Goal: Task Accomplishment & Management: Manage account settings

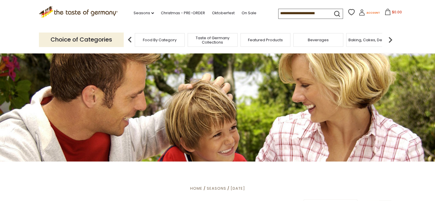
click at [367, 14] on span "Account" at bounding box center [372, 12] width 13 height 3
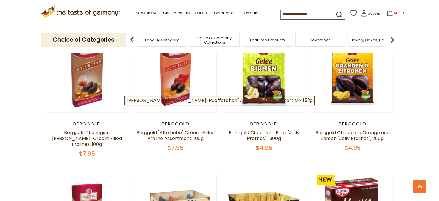
scroll to position [232, 0]
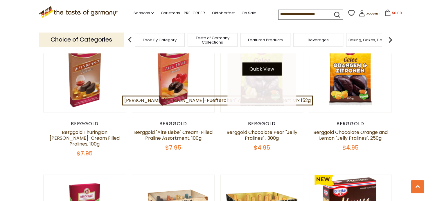
click at [264, 69] on button "Quick View" at bounding box center [261, 68] width 39 height 13
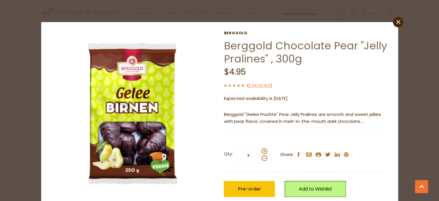
scroll to position [29, 0]
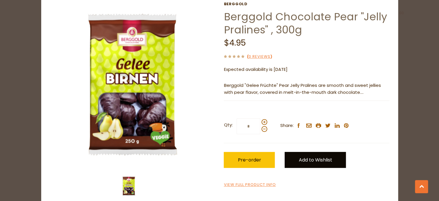
click at [299, 163] on link "Add to Wishlist" at bounding box center [315, 160] width 61 height 16
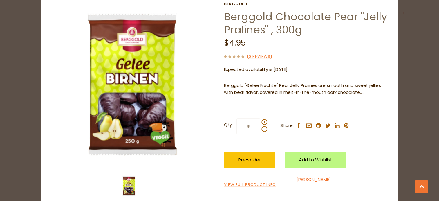
click at [301, 178] on link "Steve" at bounding box center [314, 179] width 34 height 6
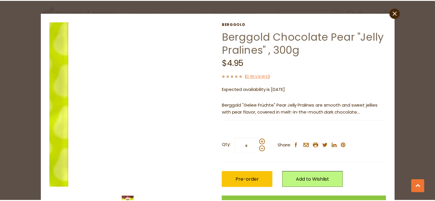
scroll to position [0, 0]
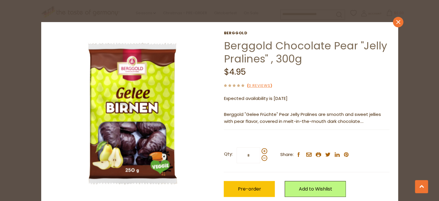
click at [396, 22] on icon "close" at bounding box center [398, 22] width 4 height 4
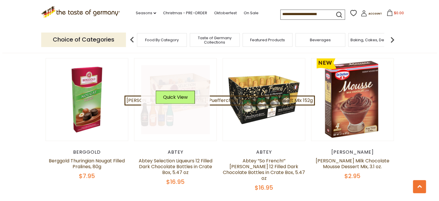
scroll to position [377, 0]
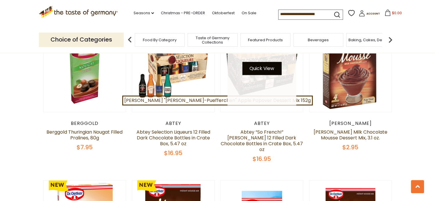
click at [265, 62] on button "Quick View" at bounding box center [261, 68] width 39 height 13
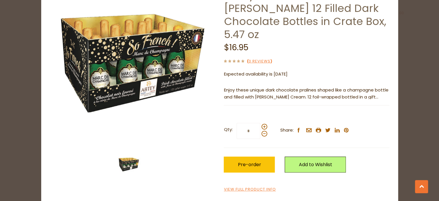
scroll to position [51, 0]
click at [305, 158] on link "Add to Wishlist" at bounding box center [315, 164] width 61 height 16
click at [299, 182] on link "Steve" at bounding box center [314, 184] width 34 height 6
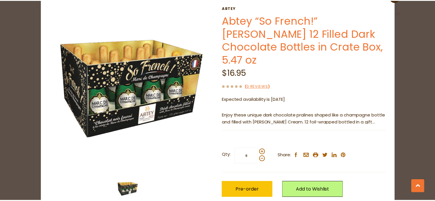
scroll to position [0, 0]
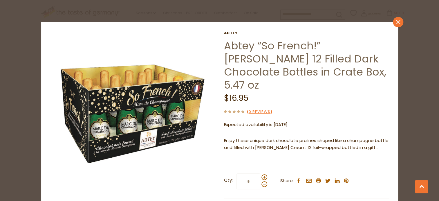
click at [396, 21] on icon at bounding box center [398, 22] width 4 height 4
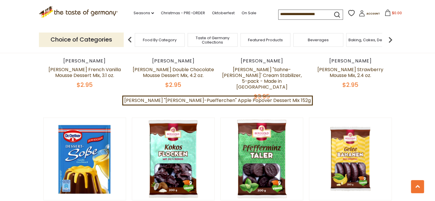
scroll to position [581, 0]
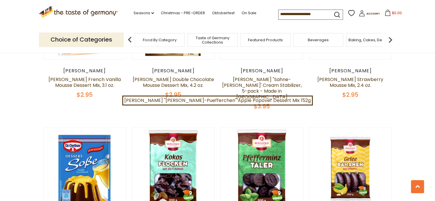
click at [161, 40] on span "Food By Category" at bounding box center [160, 40] width 34 height 4
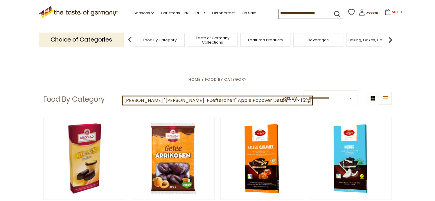
click at [204, 38] on span "Taste of Germany Collections" at bounding box center [212, 40] width 46 height 9
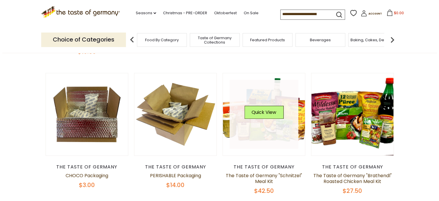
scroll to position [203, 0]
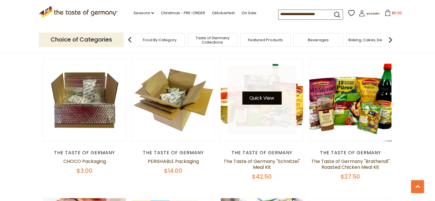
click at [263, 96] on button "Quick View" at bounding box center [261, 97] width 39 height 13
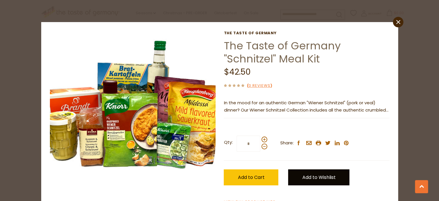
click at [312, 176] on link "Add to Wishlist" at bounding box center [318, 177] width 61 height 16
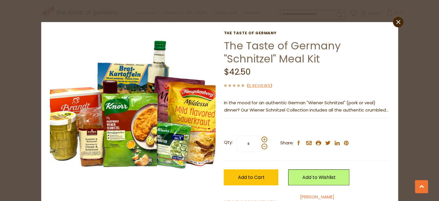
click at [308, 196] on link "Steve" at bounding box center [317, 197] width 34 height 6
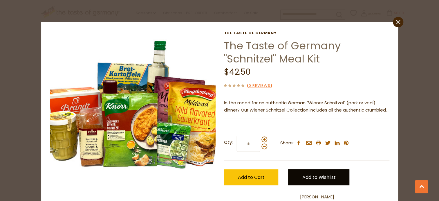
click at [311, 177] on link "Add to Wishlist" at bounding box center [318, 177] width 61 height 16
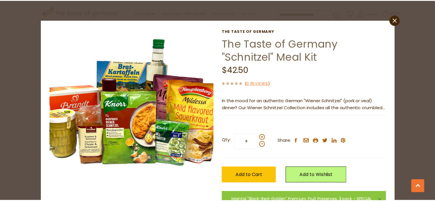
scroll to position [0, 0]
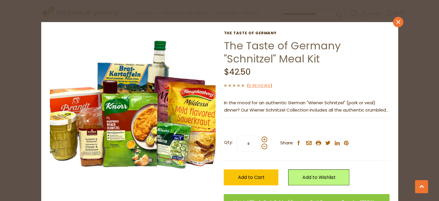
click at [397, 20] on icon "close" at bounding box center [398, 22] width 4 height 4
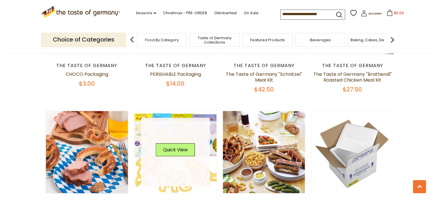
scroll to position [348, 0]
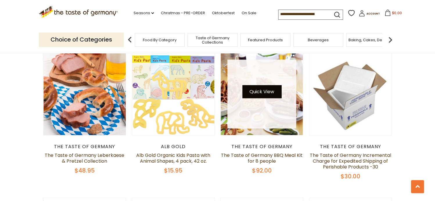
click at [264, 91] on button "Quick View" at bounding box center [261, 91] width 39 height 13
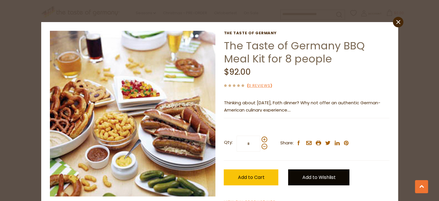
click at [310, 176] on link "Add to Wishlist" at bounding box center [318, 177] width 61 height 16
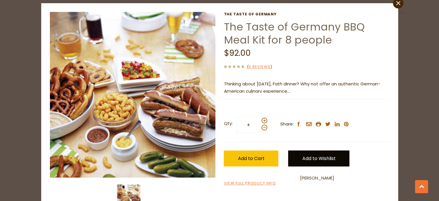
scroll to position [29, 0]
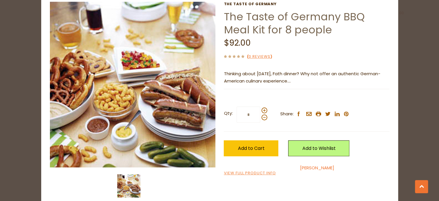
click at [307, 167] on link "Steve" at bounding box center [317, 168] width 34 height 6
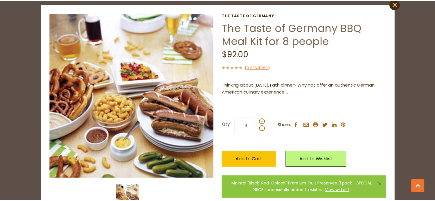
scroll to position [0, 0]
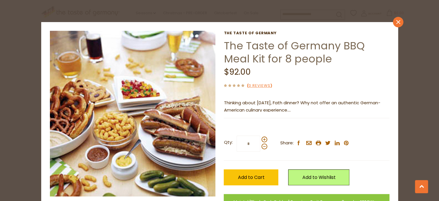
click at [397, 21] on icon at bounding box center [398, 22] width 4 height 4
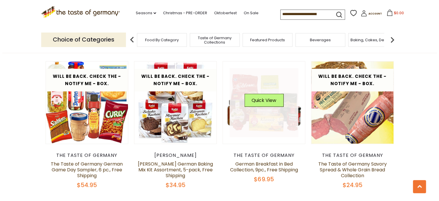
scroll to position [784, 0]
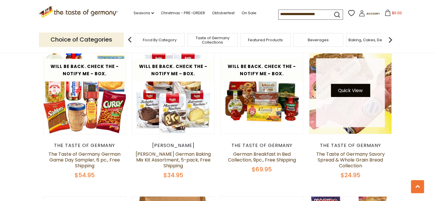
click at [345, 92] on button "Quick View" at bounding box center [350, 90] width 39 height 13
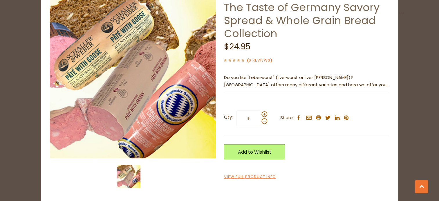
scroll to position [39, 0]
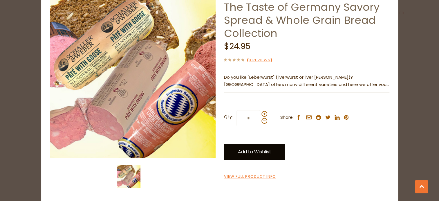
click at [250, 149] on link "Add to Wishlist" at bounding box center [254, 152] width 61 height 16
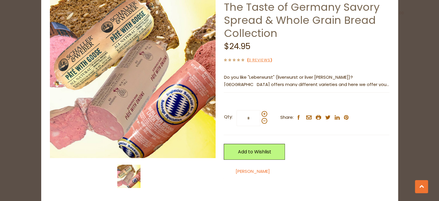
click at [237, 170] on link "Steve" at bounding box center [253, 171] width 34 height 6
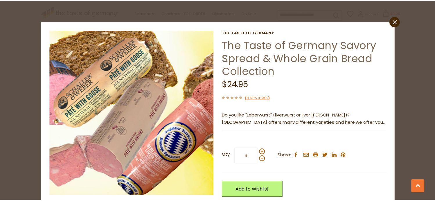
scroll to position [0, 0]
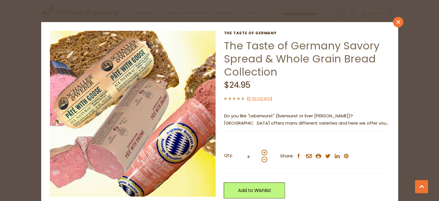
click at [396, 21] on icon "close" at bounding box center [398, 22] width 4 height 4
